Goal: Information Seeking & Learning: Learn about a topic

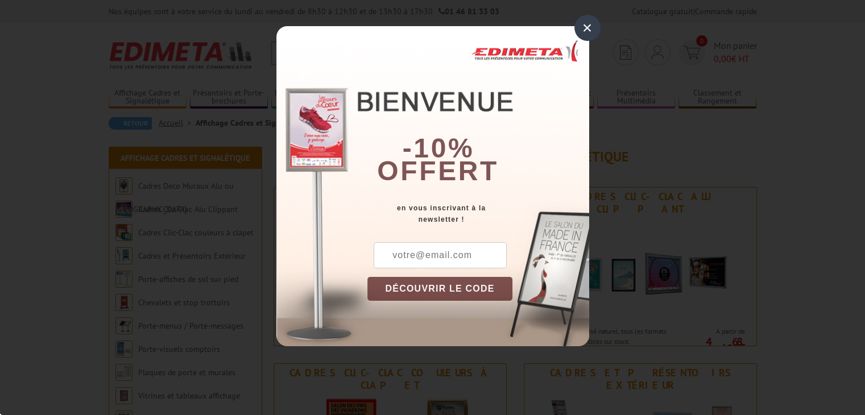
scroll to position [57, 0]
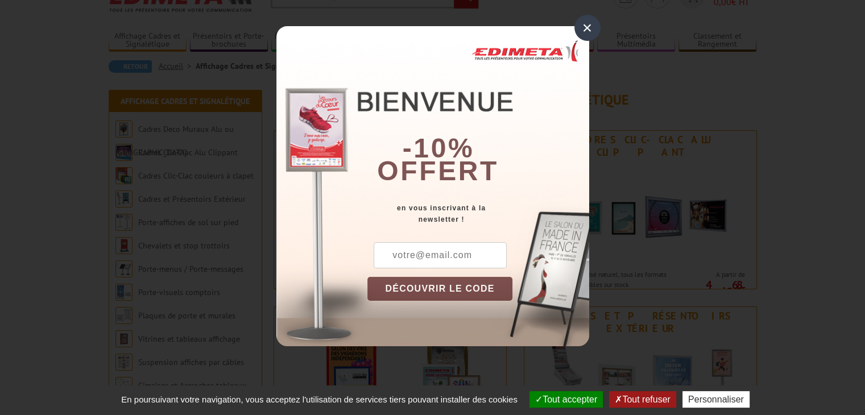
click at [443, 254] on input "text" at bounding box center [440, 255] width 133 height 26
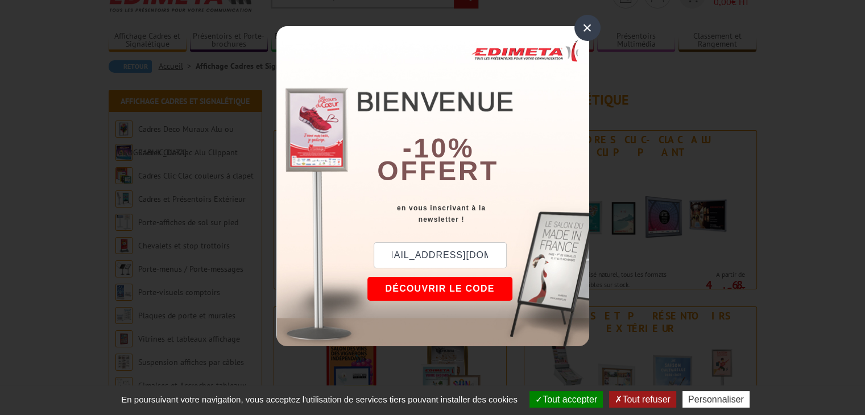
scroll to position [0, 25]
type input "bouchon_33@hotmail.com"
click at [451, 288] on button "DÉCOUVRIR LE CODE" at bounding box center [441, 289] width 146 height 24
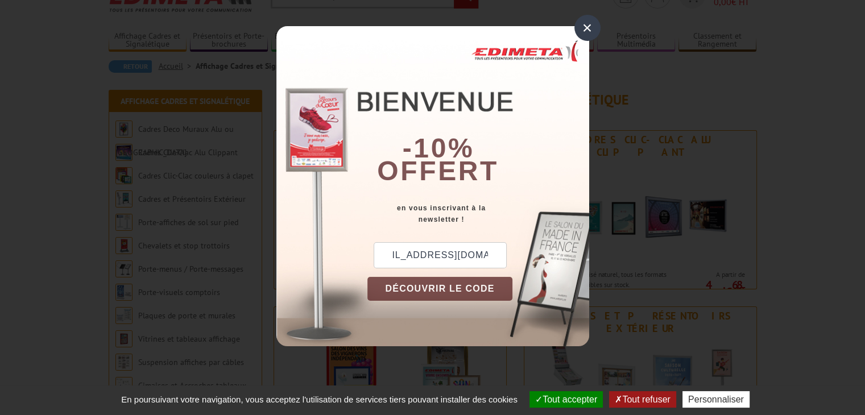
scroll to position [0, 0]
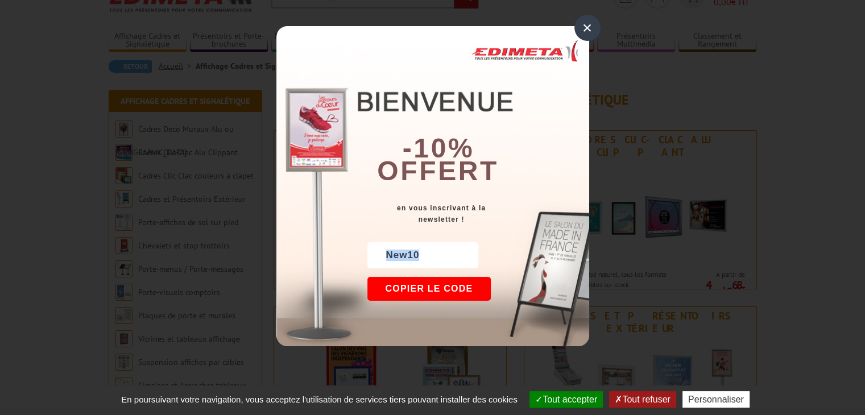
drag, startPoint x: 428, startPoint y: 252, endPoint x: 390, endPoint y: 255, distance: 38.3
click at [385, 255] on div "New10" at bounding box center [423, 255] width 111 height 26
copy div "New10"
click at [584, 29] on div "×" at bounding box center [588, 28] width 26 height 26
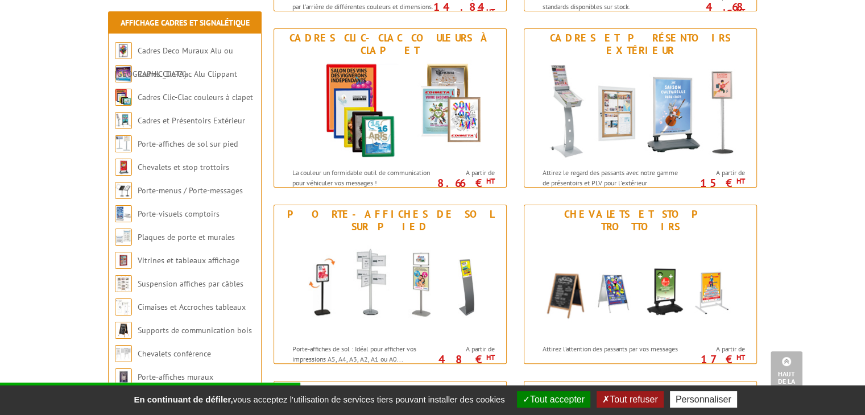
scroll to position [341, 0]
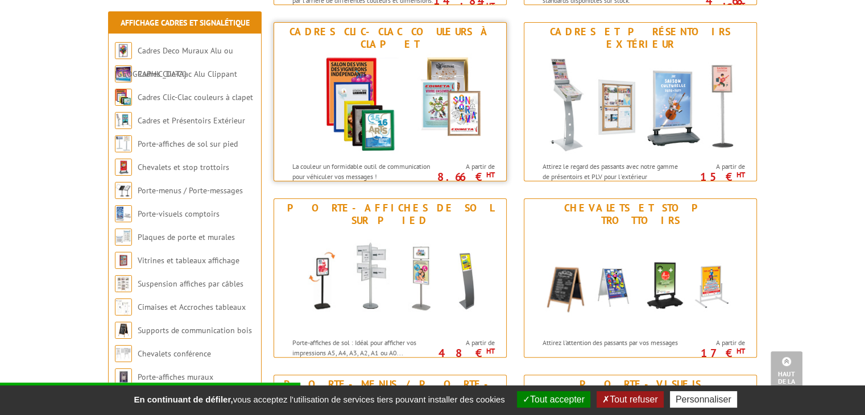
click at [362, 114] on img at bounding box center [390, 104] width 211 height 102
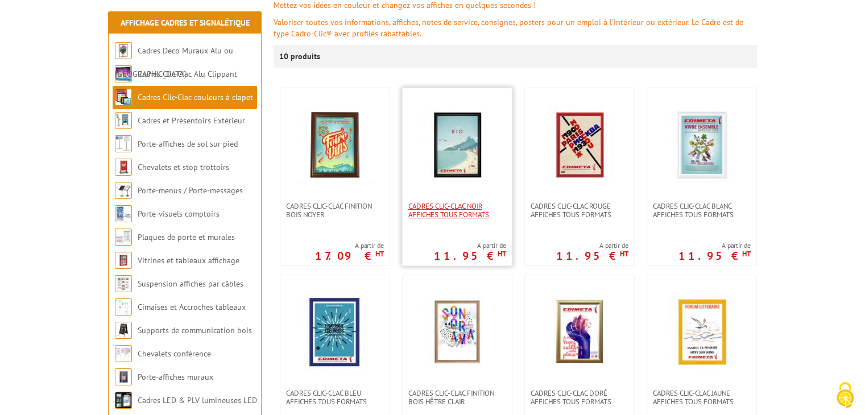
click at [463, 213] on span "Cadres clic-clac noir affiches tous formats" at bounding box center [458, 210] width 98 height 17
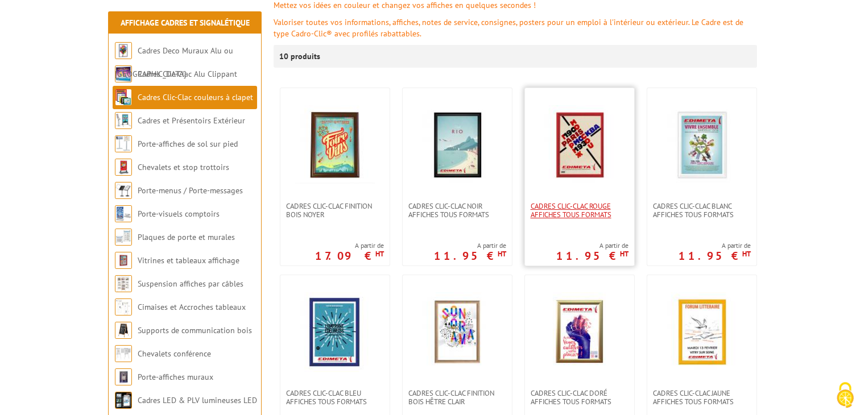
click at [596, 219] on span "Cadres clic-clac rouge affiches tous formats" at bounding box center [580, 210] width 98 height 17
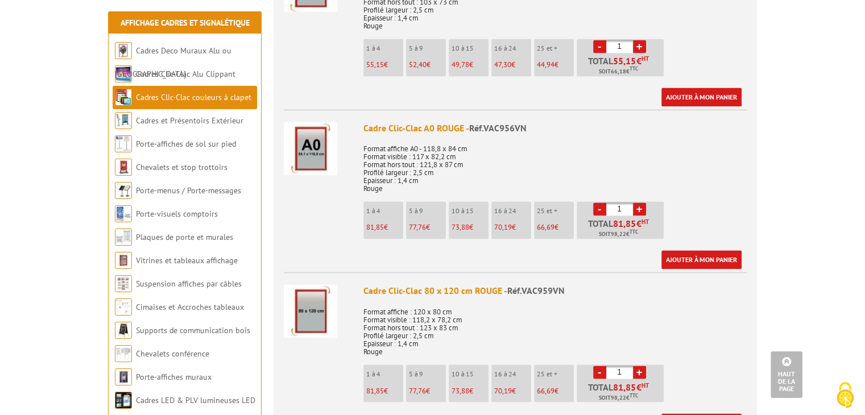
scroll to position [1764, 0]
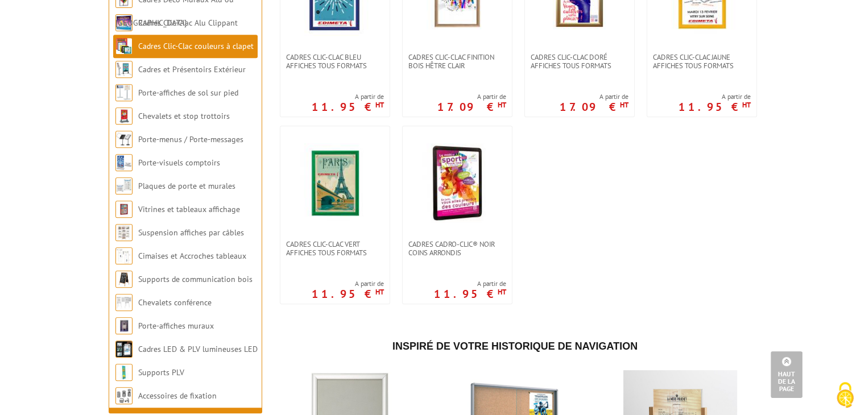
scroll to position [512, 0]
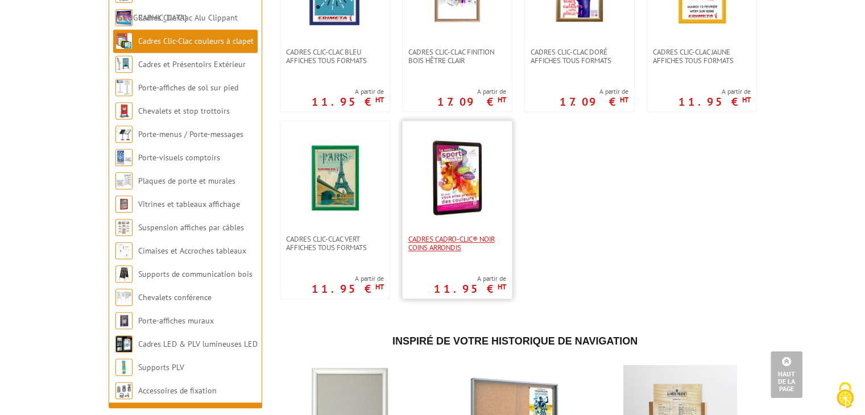
click at [451, 242] on span "Cadres Cadro-Clic® Noir coins arrondis" at bounding box center [458, 243] width 98 height 17
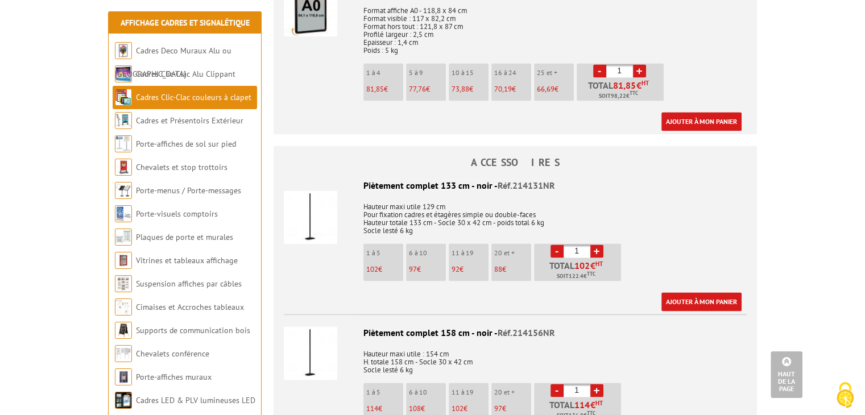
scroll to position [1821, 0]
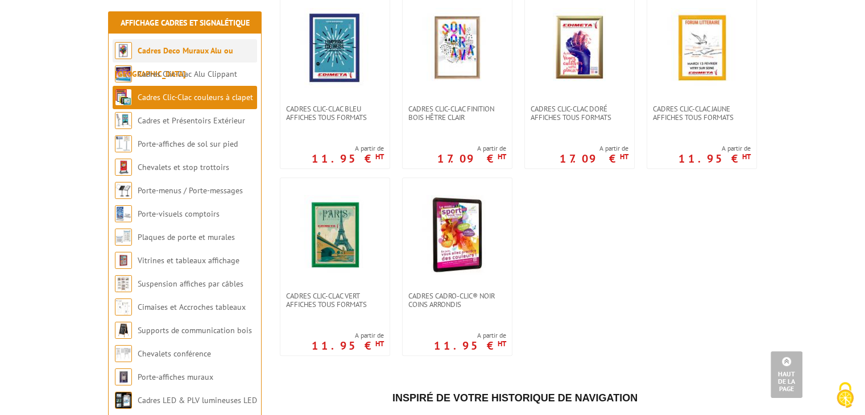
click at [197, 51] on link "Cadres Deco Muraux Alu ou [GEOGRAPHIC_DATA]" at bounding box center [174, 63] width 118 height 34
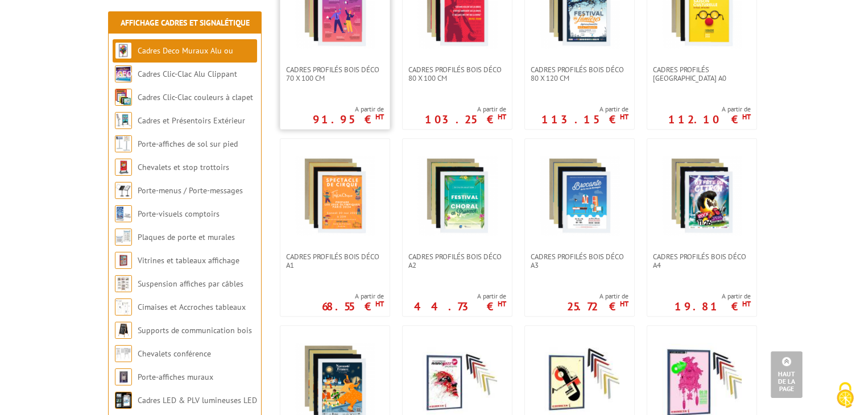
scroll to position [512, 0]
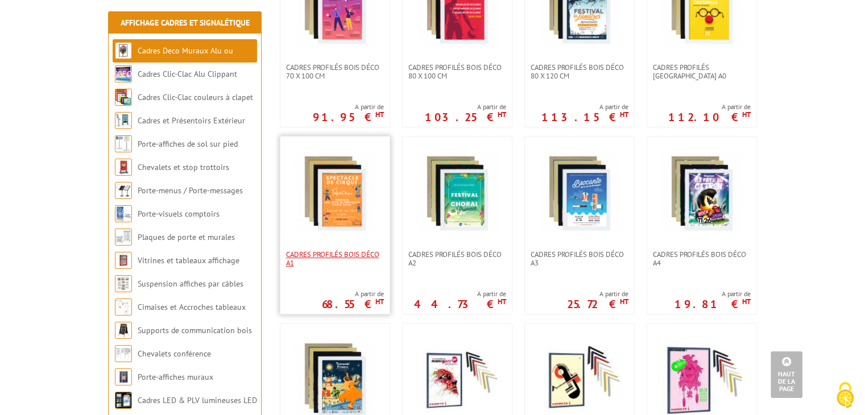
click at [333, 250] on span "Cadres Profilés Bois Déco A1" at bounding box center [335, 258] width 98 height 17
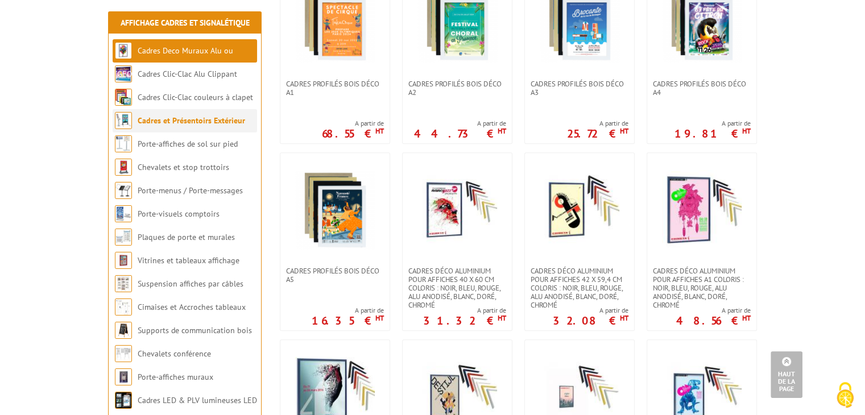
click at [160, 127] on li "Cadres et Présentoirs Extérieur" at bounding box center [185, 120] width 145 height 23
click at [188, 123] on link "Cadres et Présentoirs Extérieur" at bounding box center [192, 121] width 108 height 10
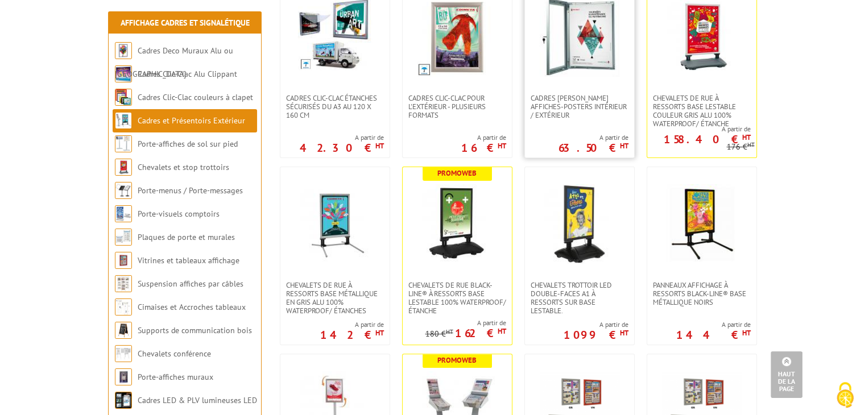
click at [585, 50] on img at bounding box center [580, 37] width 80 height 80
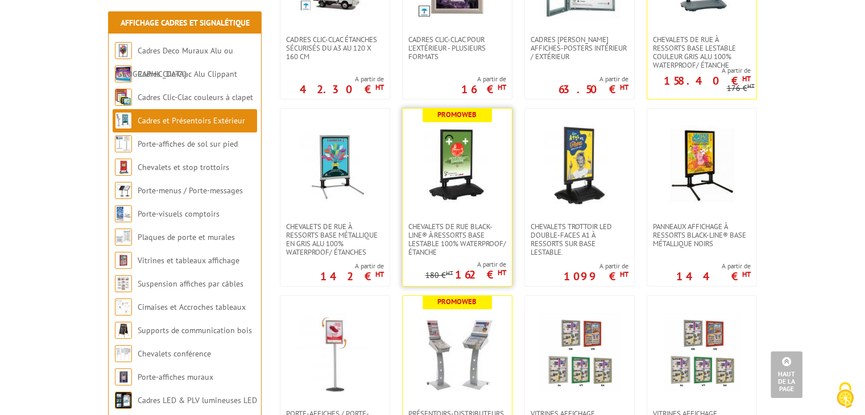
scroll to position [341, 0]
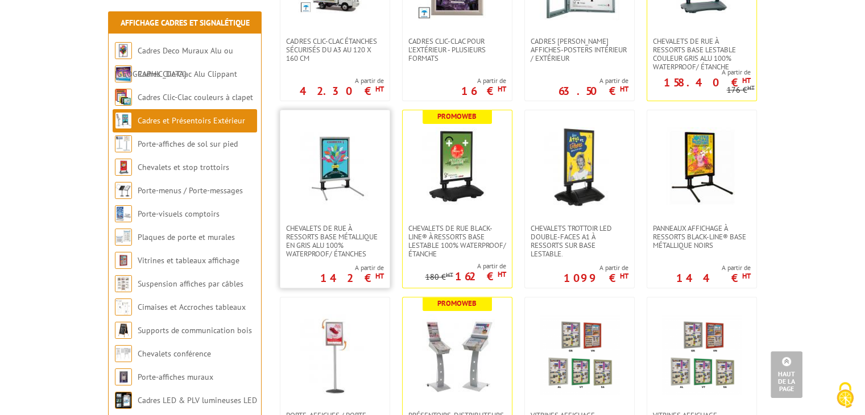
click at [321, 167] on img at bounding box center [335, 167] width 80 height 80
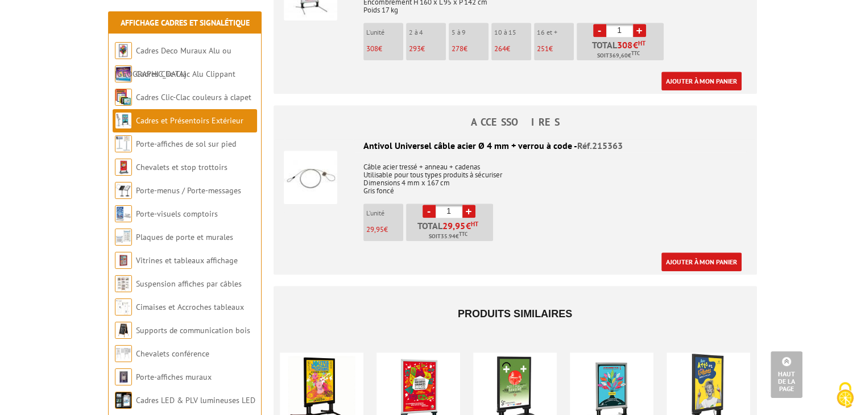
scroll to position [1081, 0]
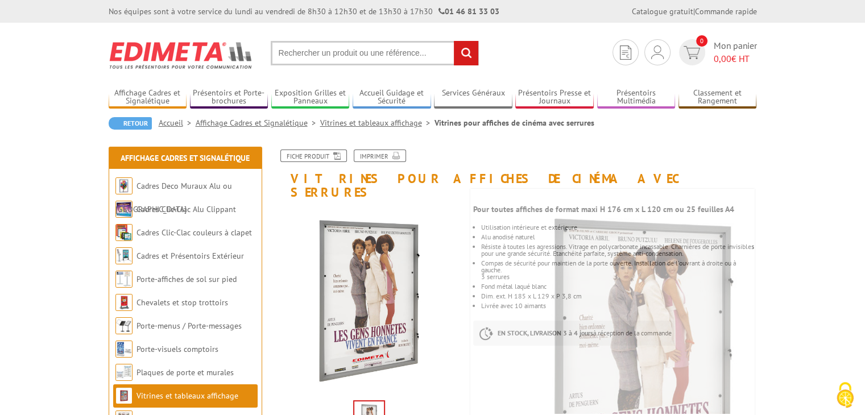
click at [289, 51] on input "text" at bounding box center [375, 53] width 208 height 24
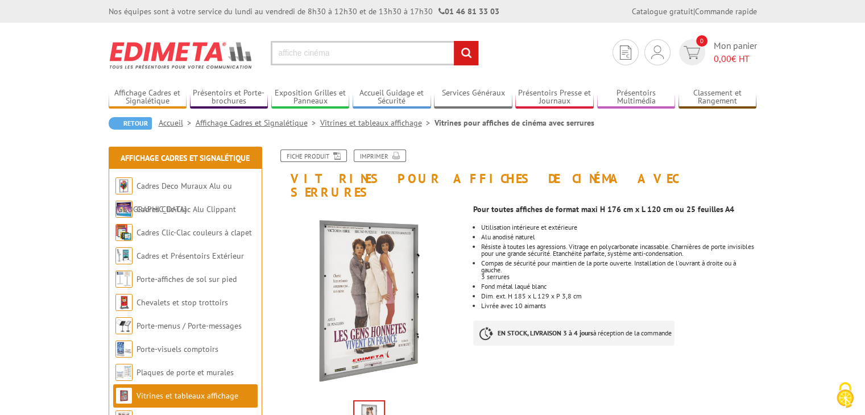
type input "affiche cinéma"
click at [454, 41] on input "rechercher" at bounding box center [466, 53] width 24 height 24
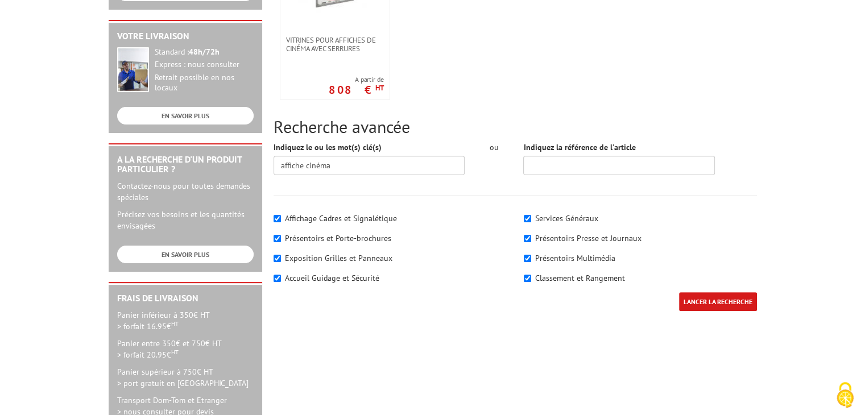
scroll to position [285, 0]
